Goal: Information Seeking & Learning: Learn about a topic

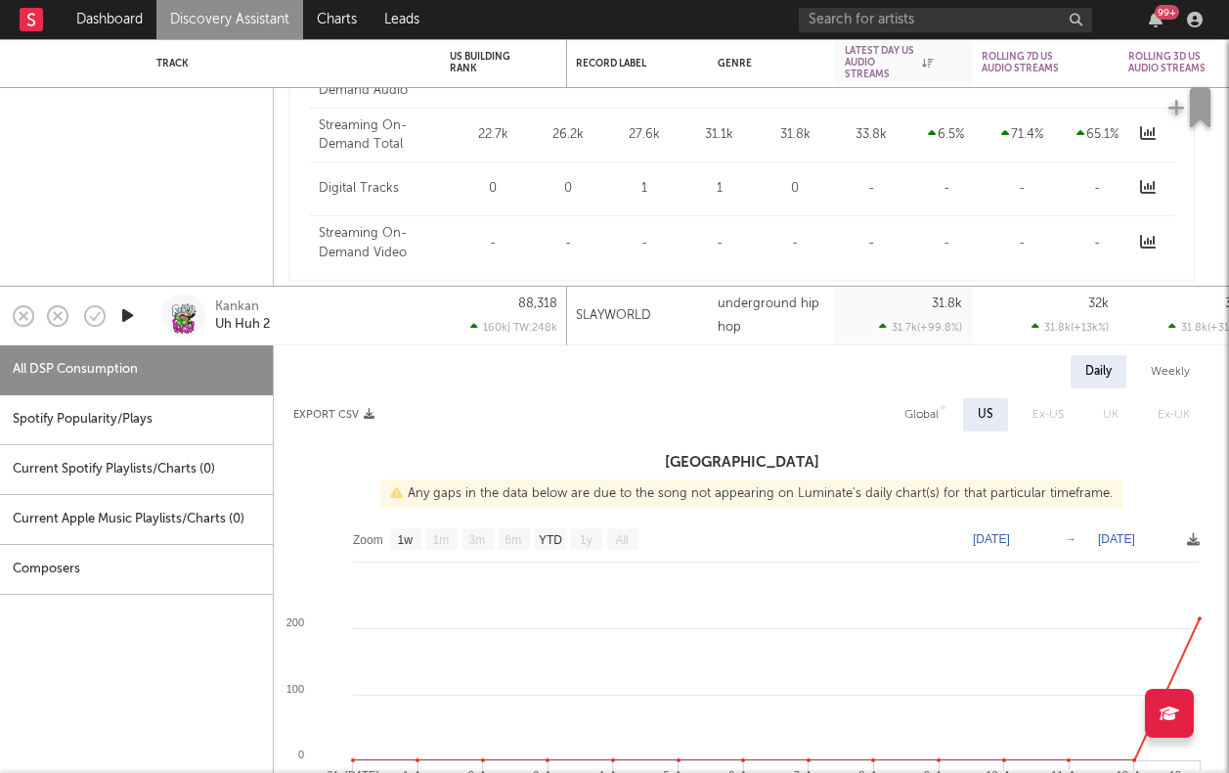
select select "1w"
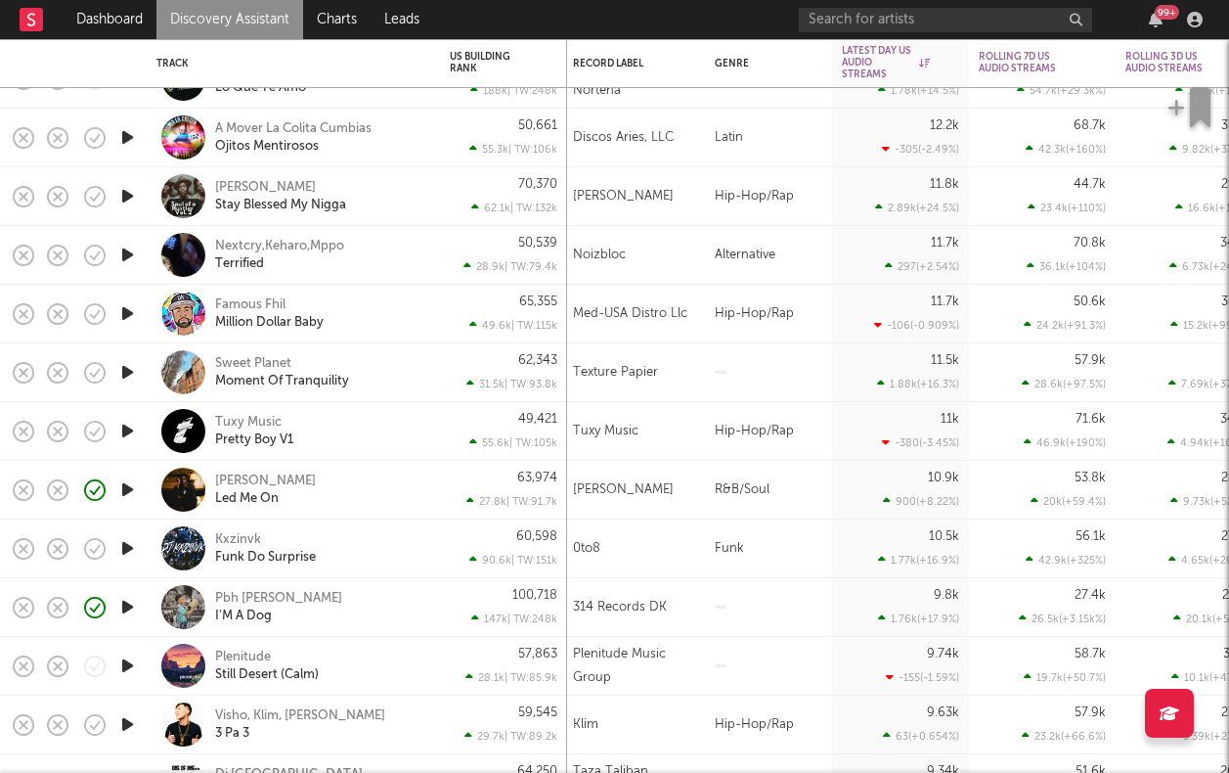
click at [354, 505] on div "[PERSON_NAME] Safari Led Me On" at bounding box center [320, 489] width 210 height 35
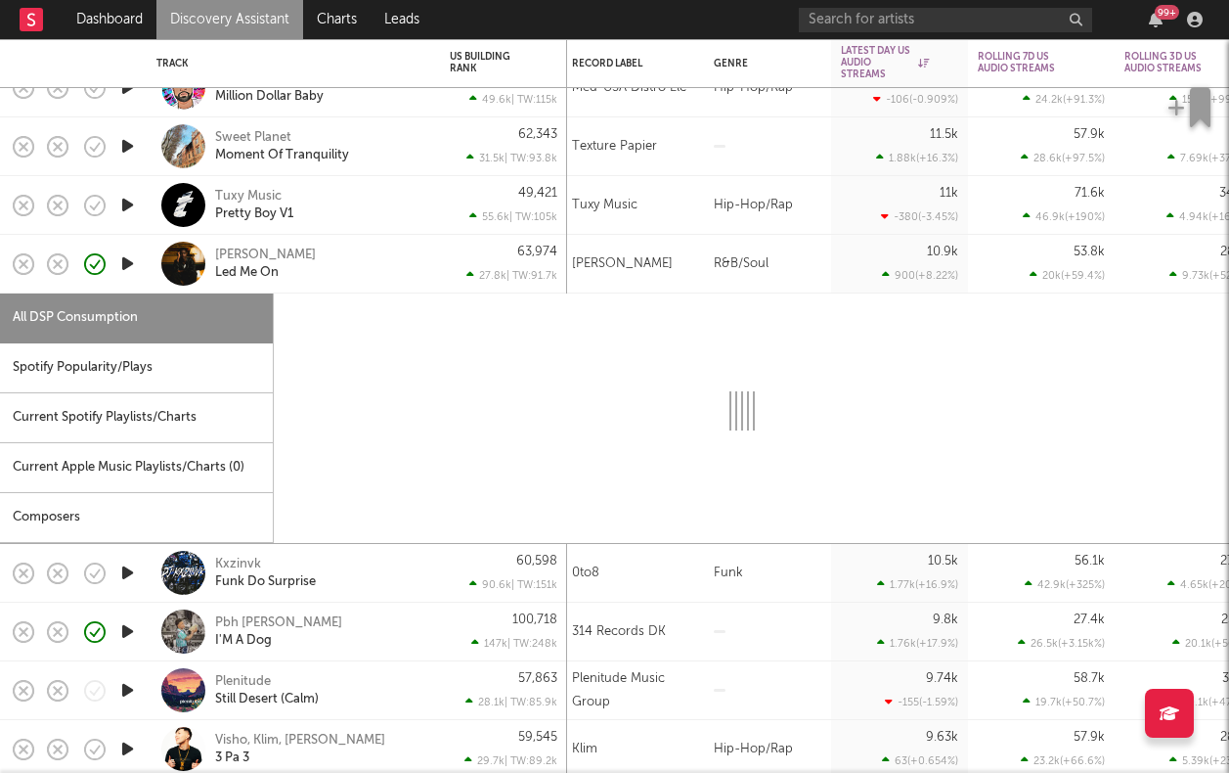
select select "6m"
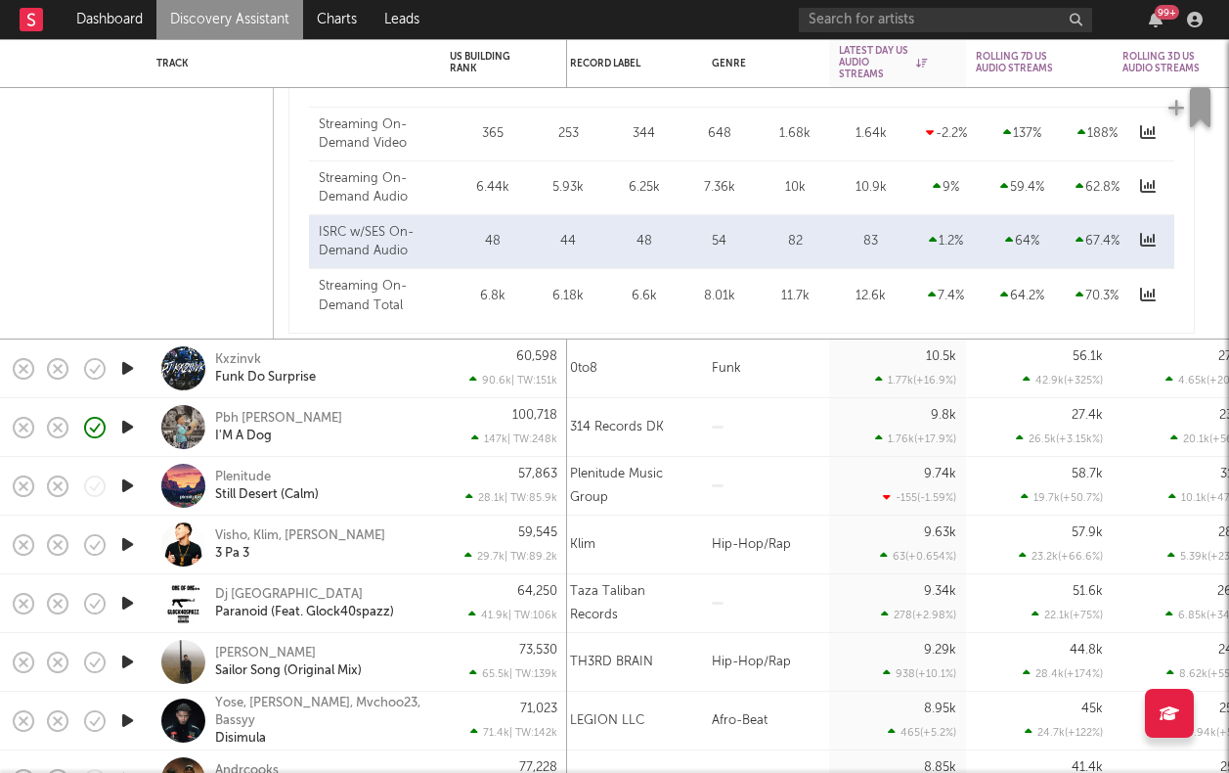
click at [370, 437] on div "Pbh [PERSON_NAME] I'M A Dog" at bounding box center [320, 427] width 210 height 35
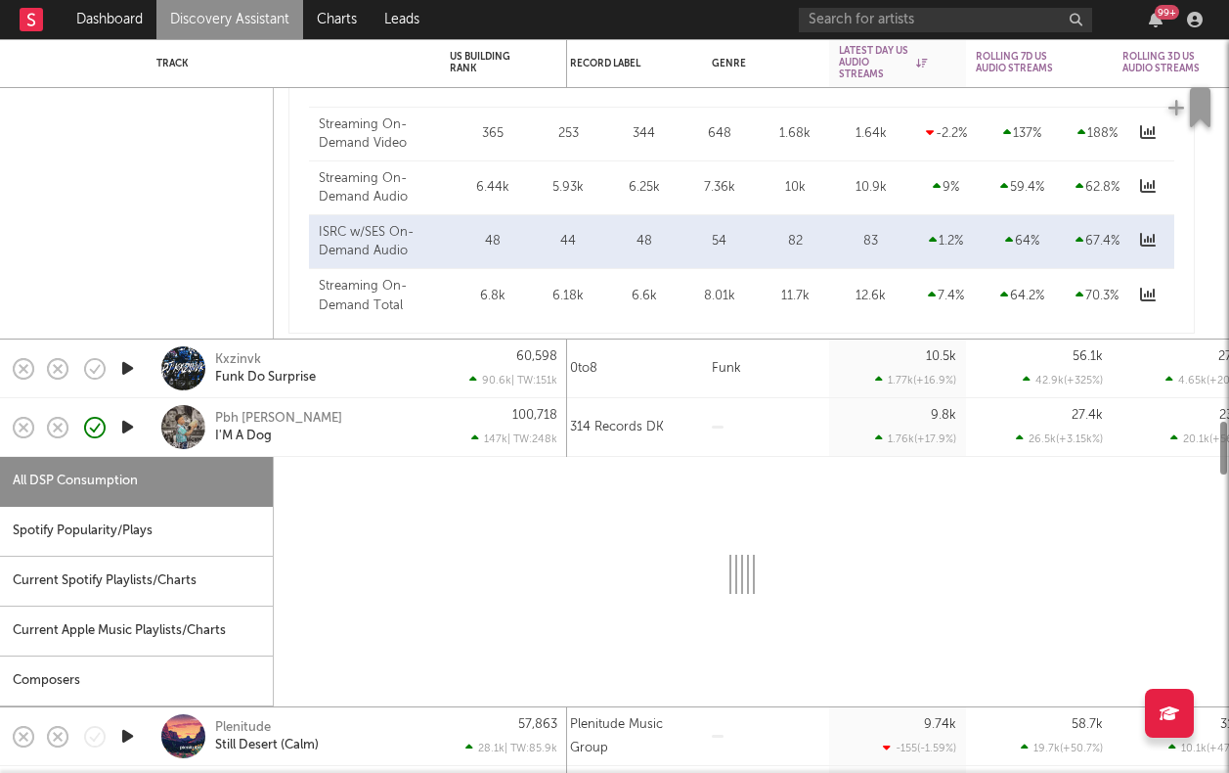
select select "6m"
select select "1w"
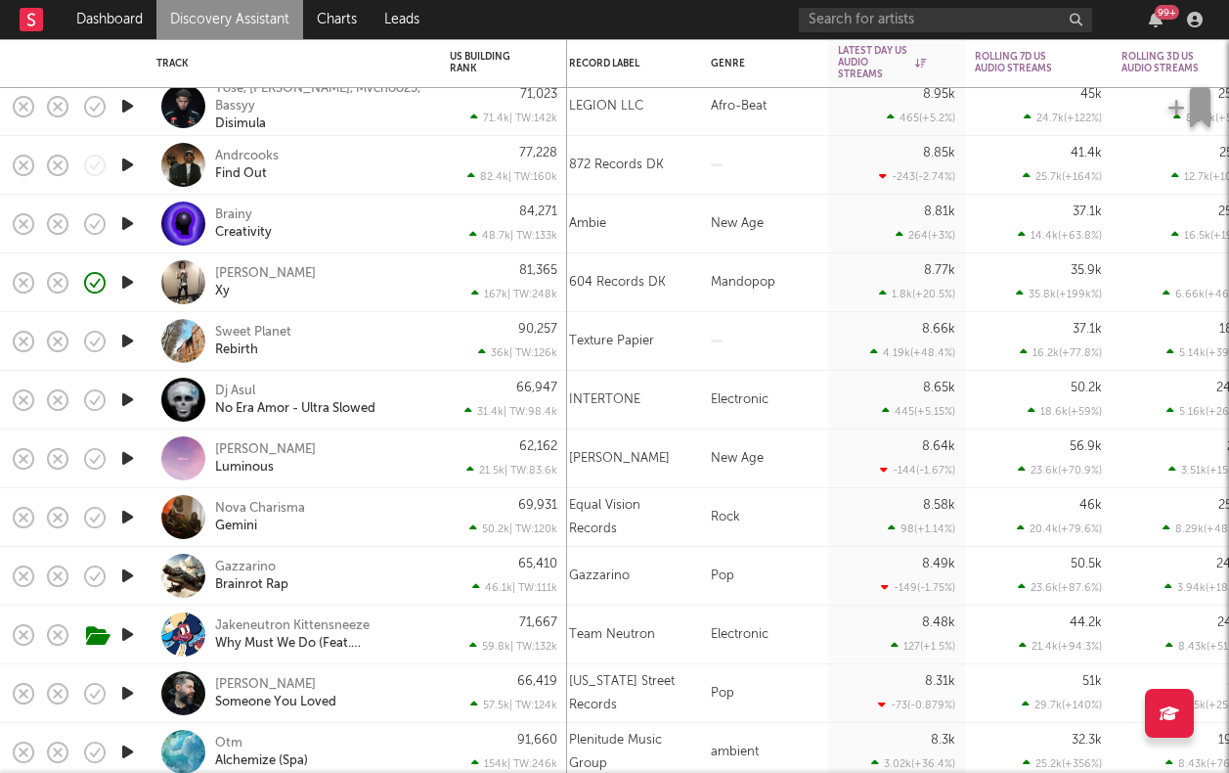
click at [131, 167] on icon "button" at bounding box center [127, 165] width 21 height 24
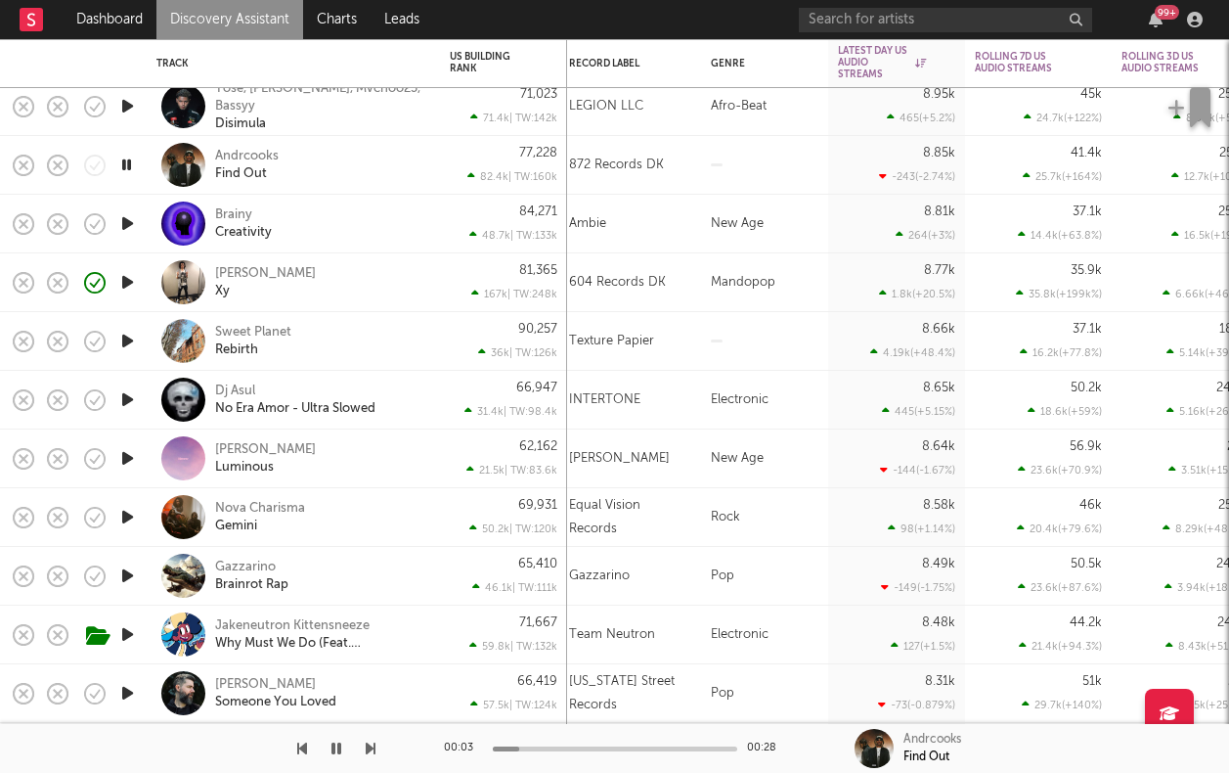
click at [312, 151] on div "Andrcooks Find Out" at bounding box center [320, 165] width 210 height 35
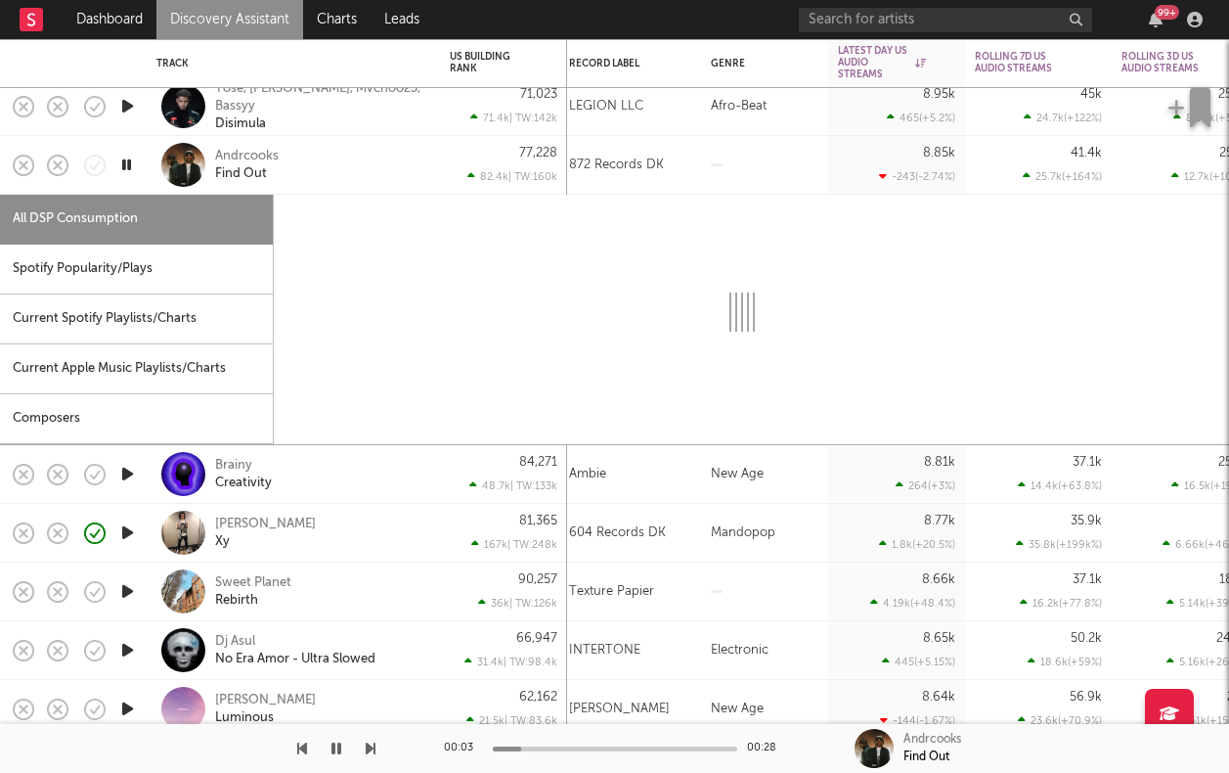
select select "1w"
